Goal: Information Seeking & Learning: Learn about a topic

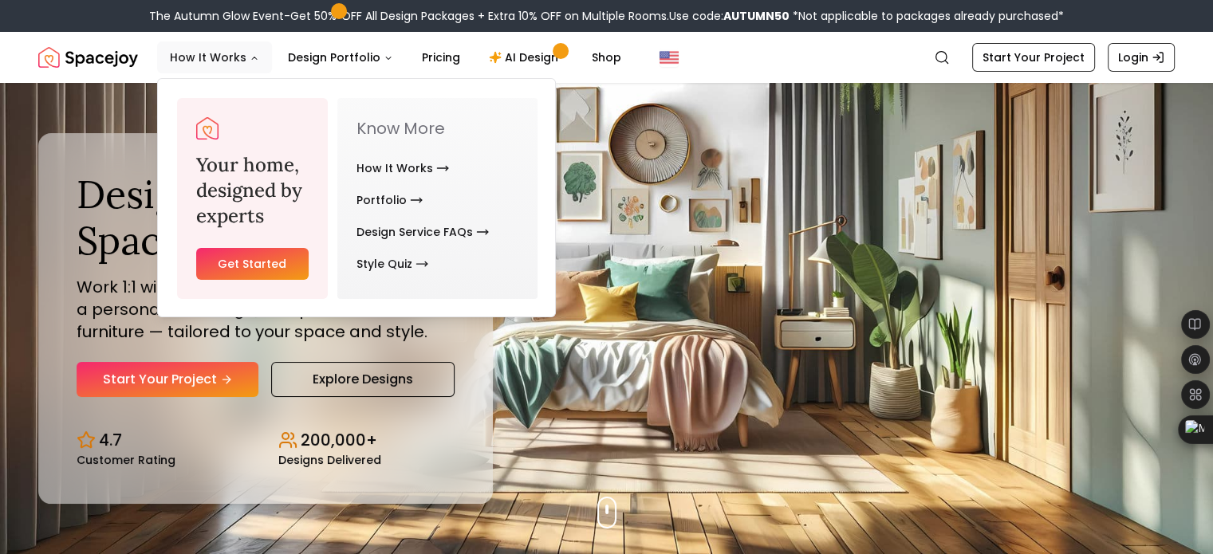
click at [244, 61] on button "How It Works" at bounding box center [214, 57] width 115 height 32
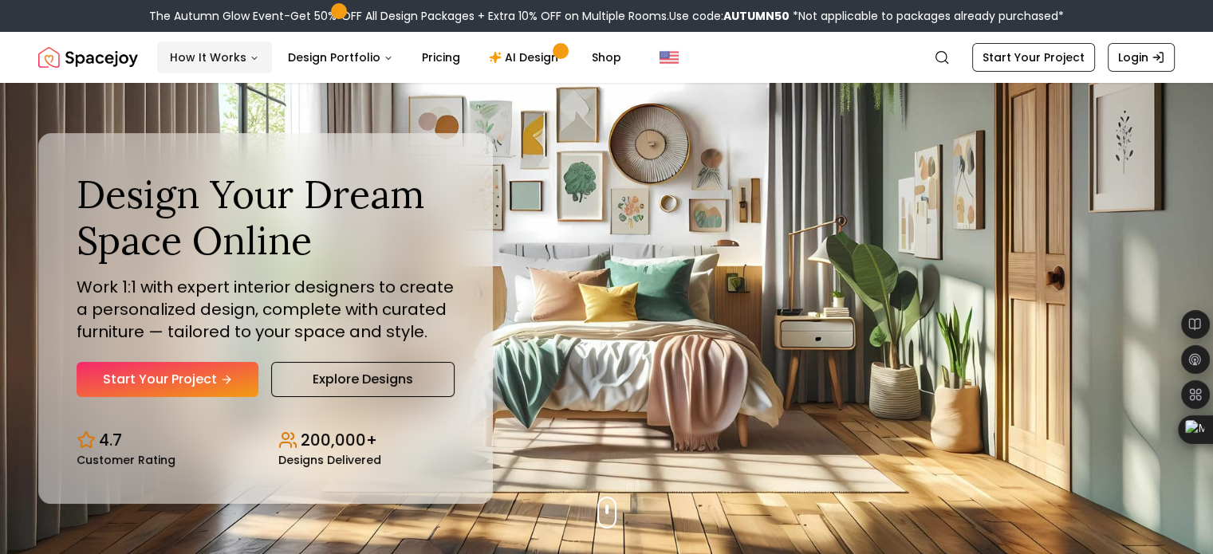
click at [250, 61] on icon "Main" at bounding box center [255, 58] width 10 height 10
click at [529, 53] on link "AI Design" at bounding box center [526, 57] width 100 height 32
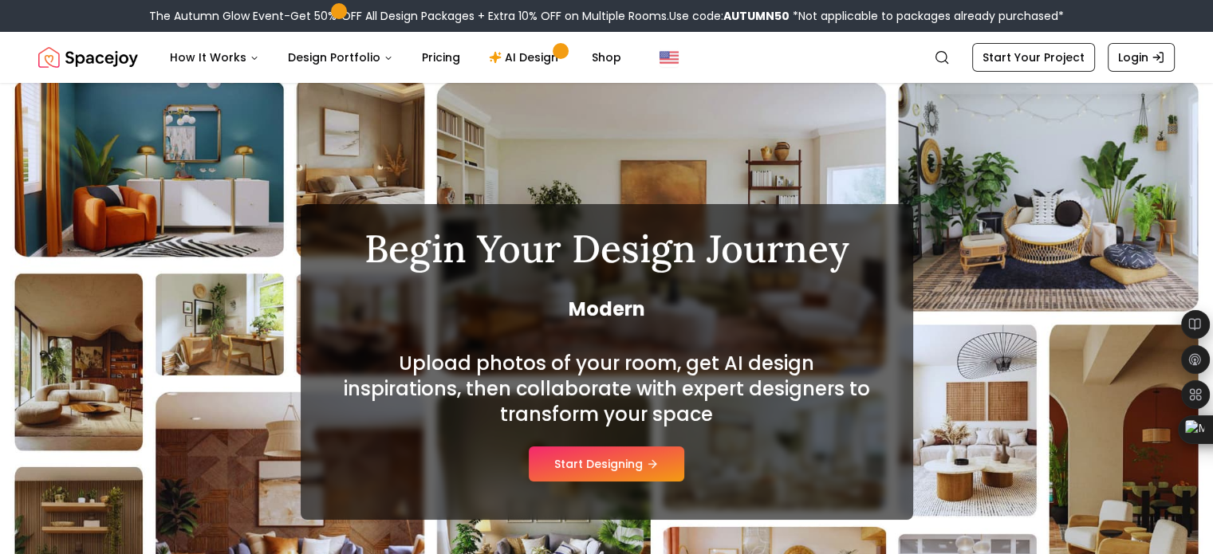
click at [608, 27] on div "The Autumn Glow Event-Get 50% OFF All Design Packages + Extra 10% OFF on Multip…" at bounding box center [606, 16] width 1213 height 32
click at [589, 65] on link "Shop" at bounding box center [606, 57] width 55 height 32
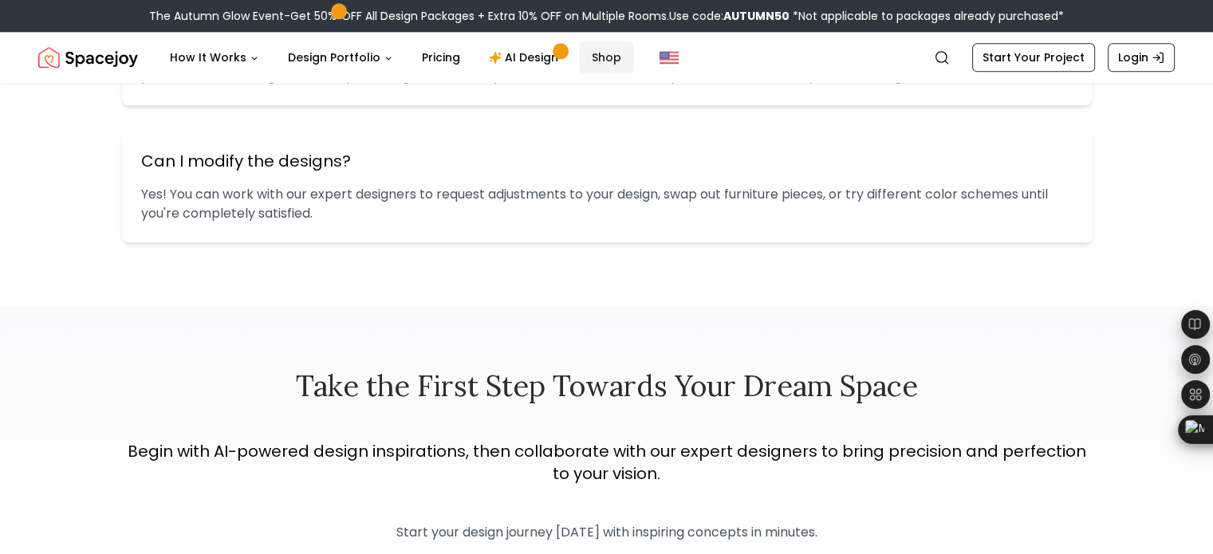
scroll to position [2054, 0]
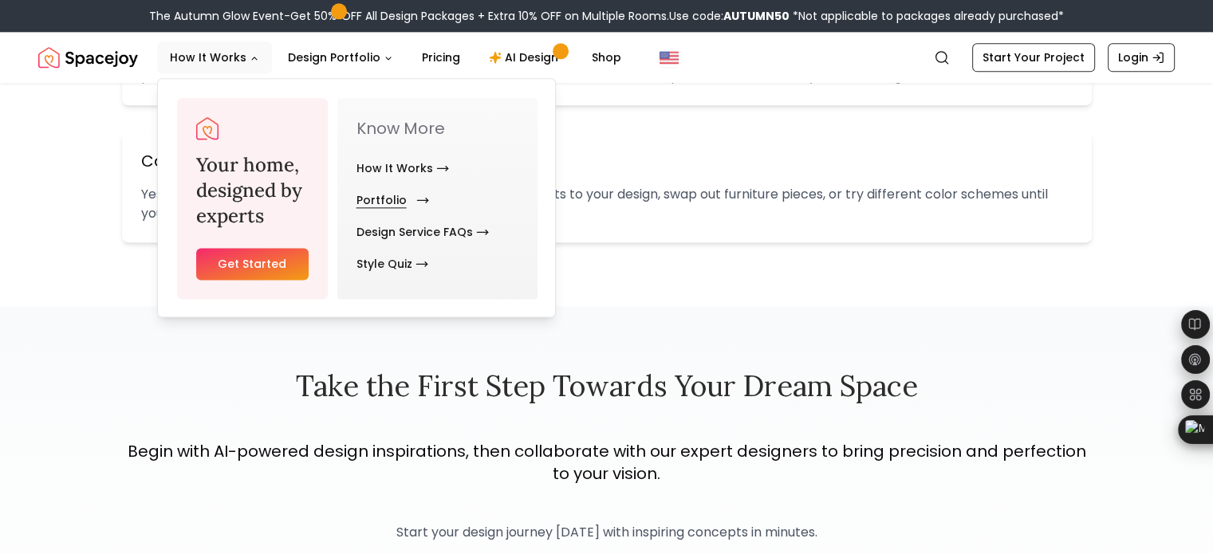
click at [381, 196] on link "Portfolio" at bounding box center [389, 200] width 66 height 32
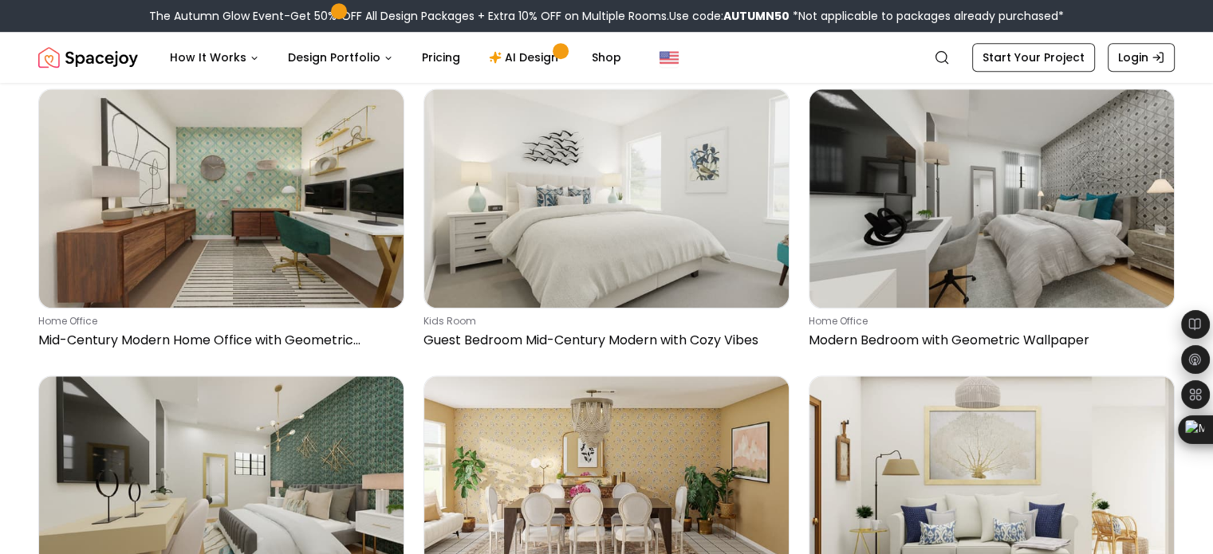
scroll to position [7207, 0]
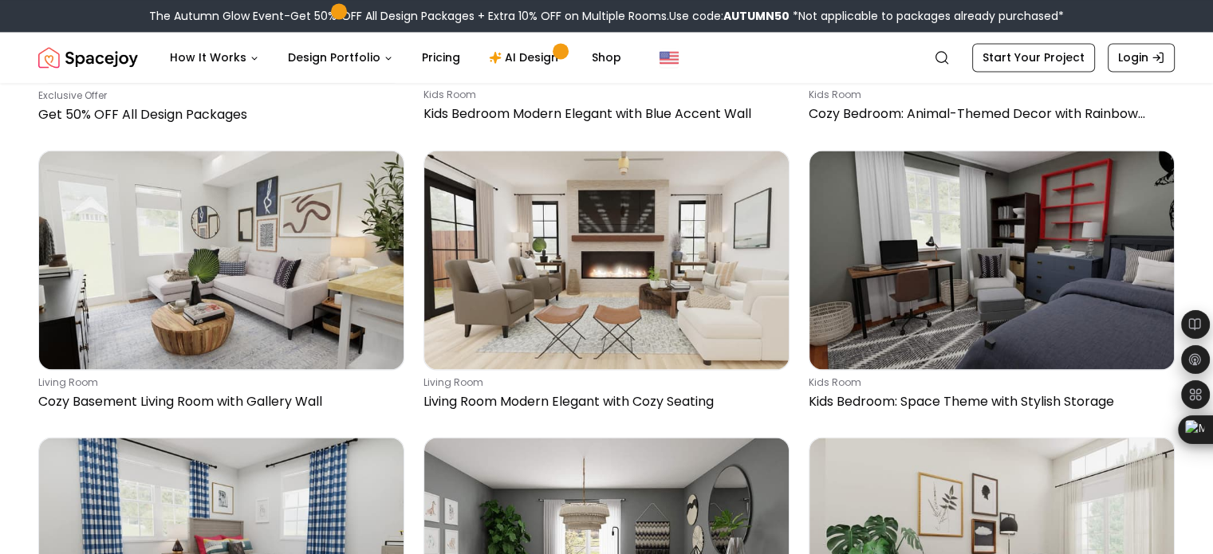
scroll to position [8581, 0]
